Goal: Task Accomplishment & Management: Complete application form

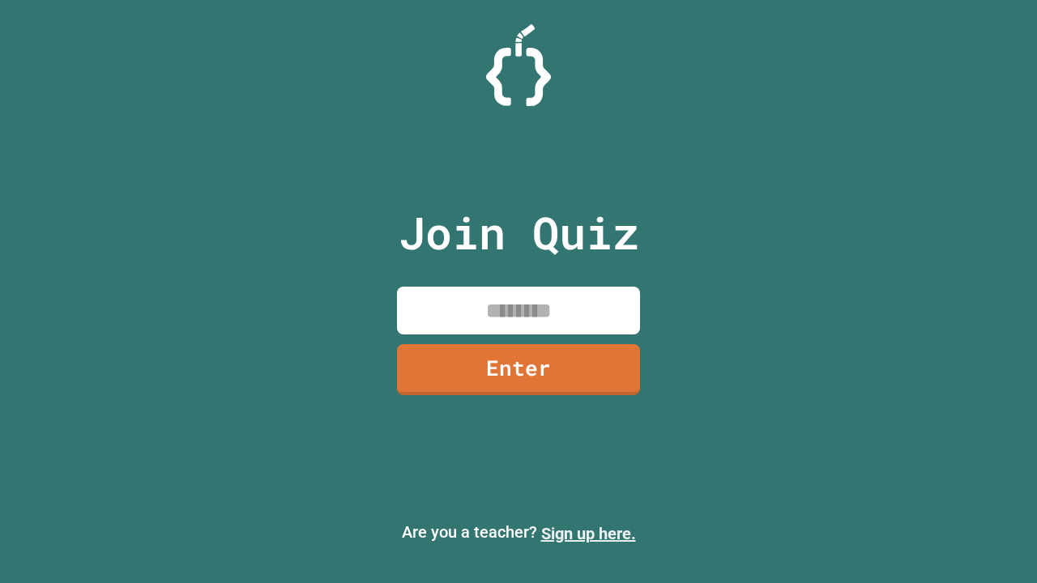
click at [588, 534] on link "Sign up here." at bounding box center [588, 533] width 95 height 19
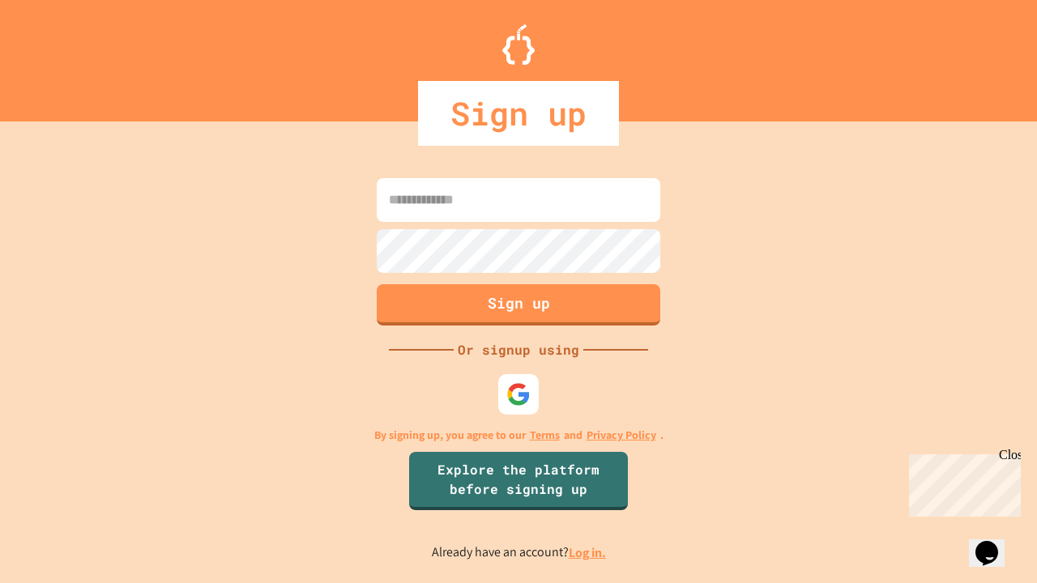
click at [588, 553] on link "Log in." at bounding box center [587, 553] width 37 height 17
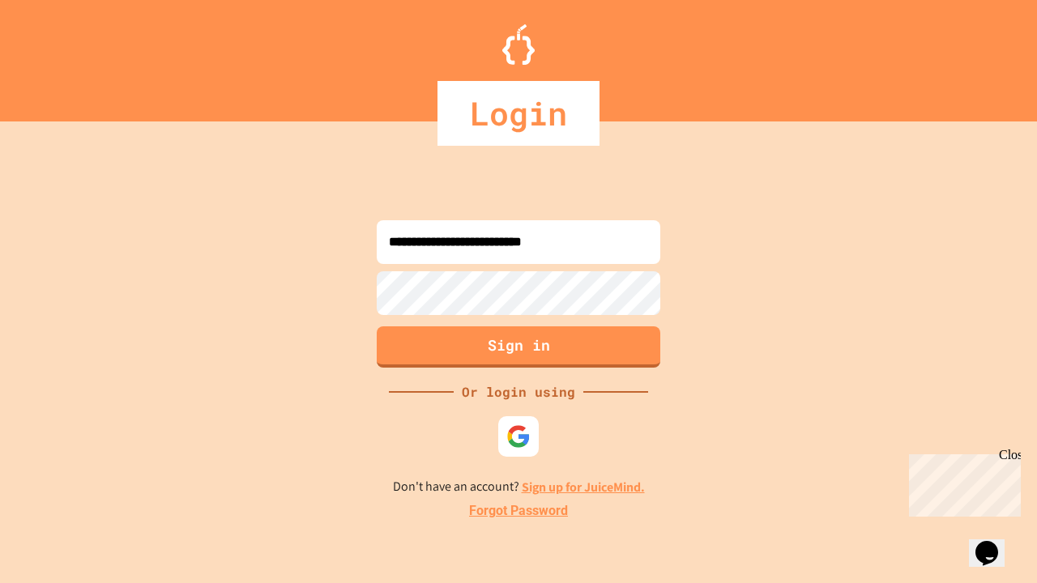
type input "**********"
